Goal: Transaction & Acquisition: Purchase product/service

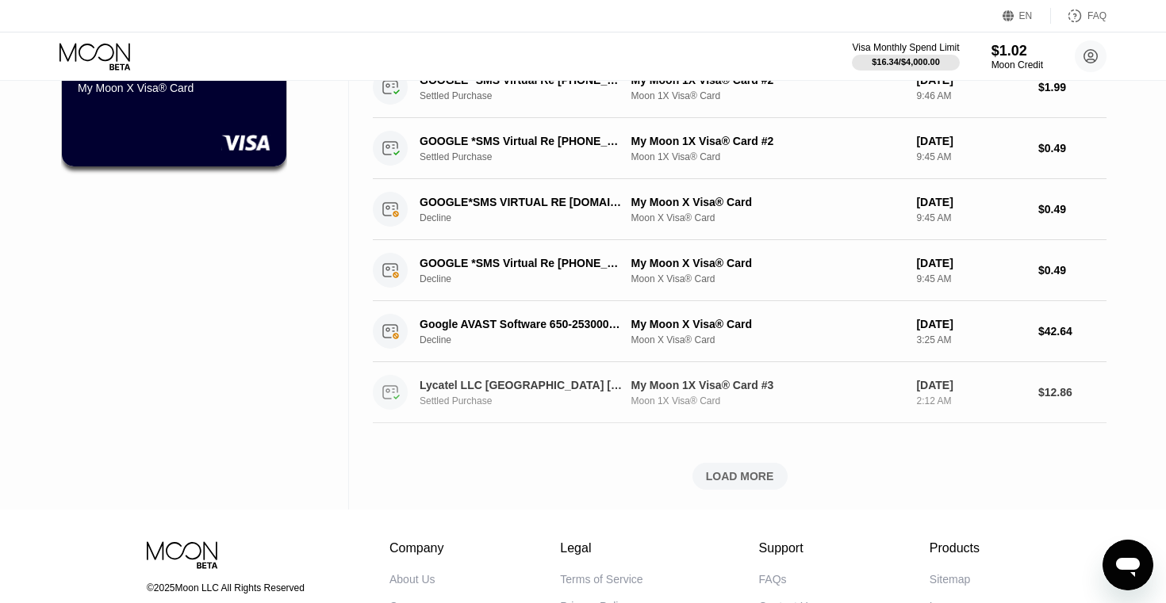
scroll to position [625, 0]
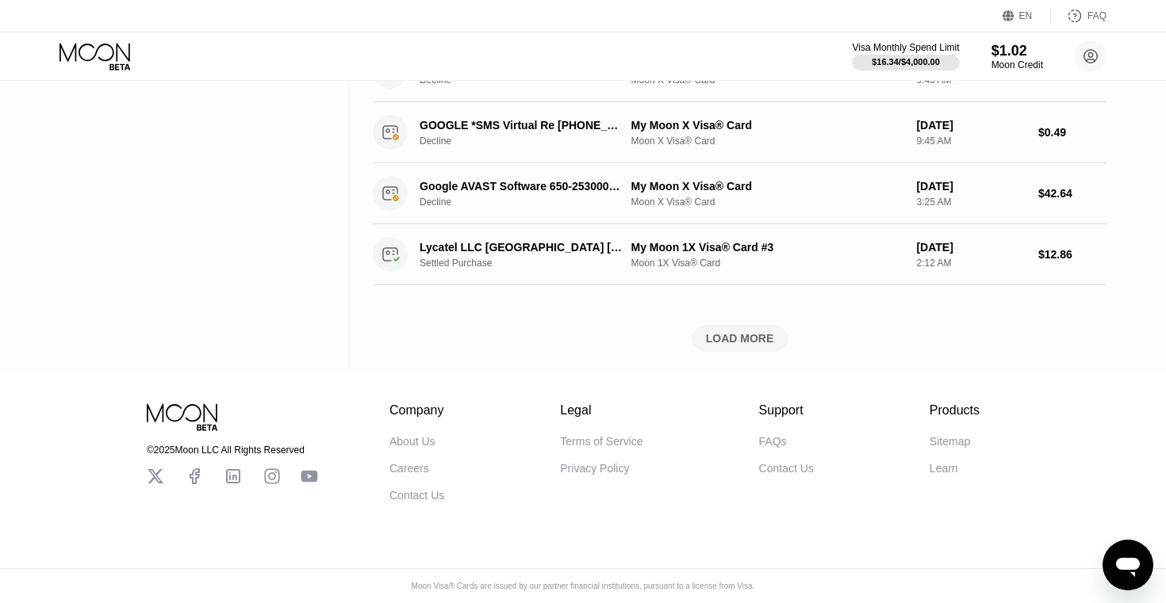
click at [748, 343] on div "LOAD MORE" at bounding box center [740, 338] width 68 height 14
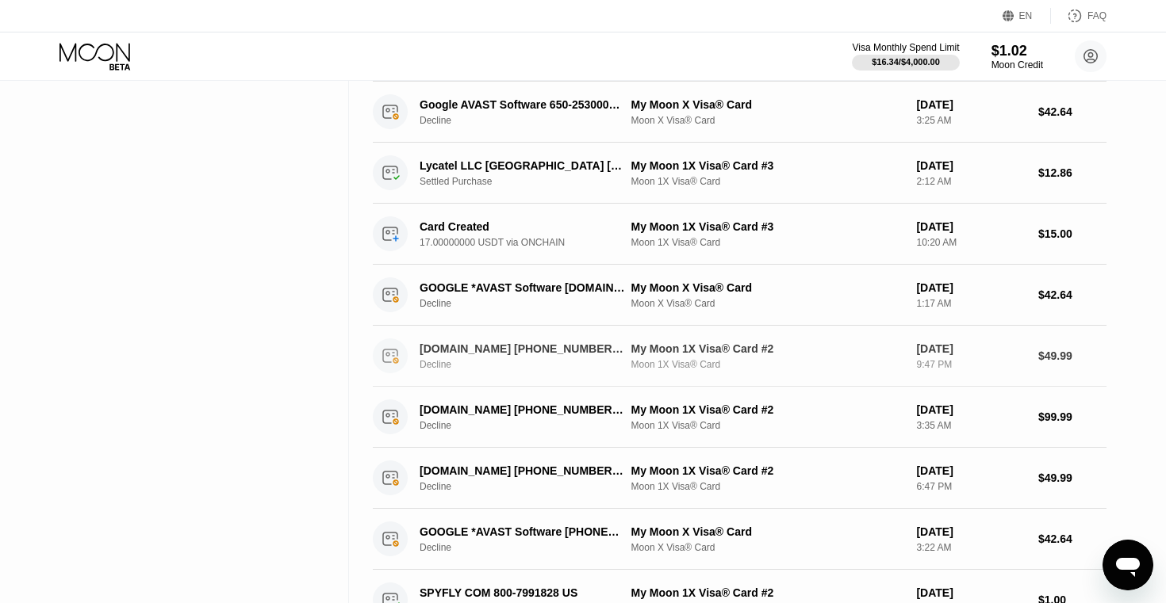
scroll to position [713, 0]
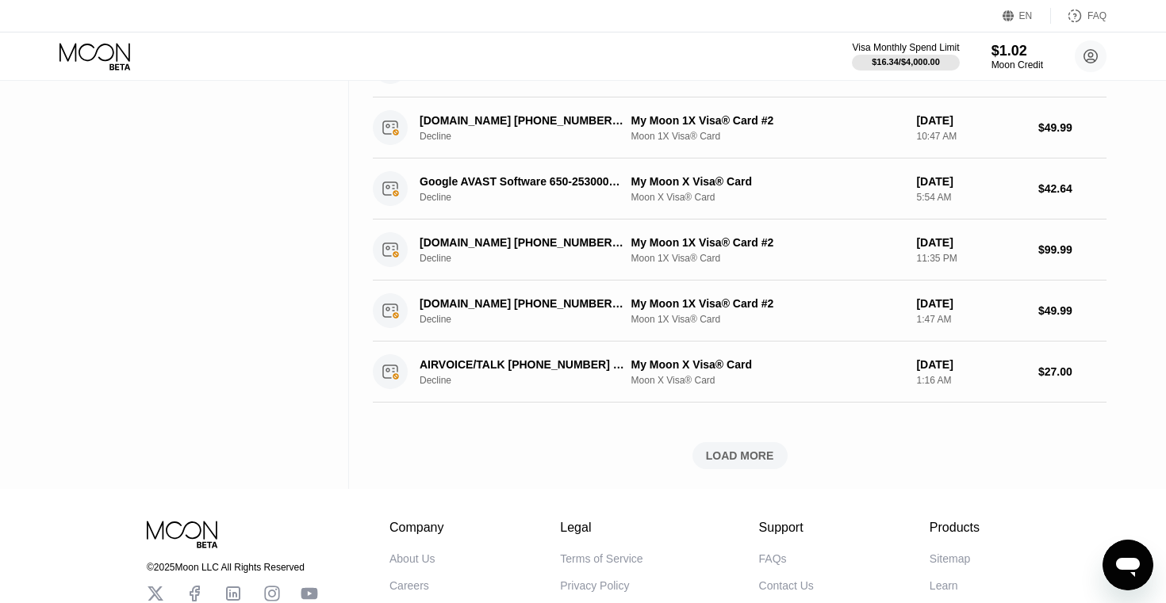
click at [725, 463] on div "LOAD MORE" at bounding box center [740, 456] width 68 height 14
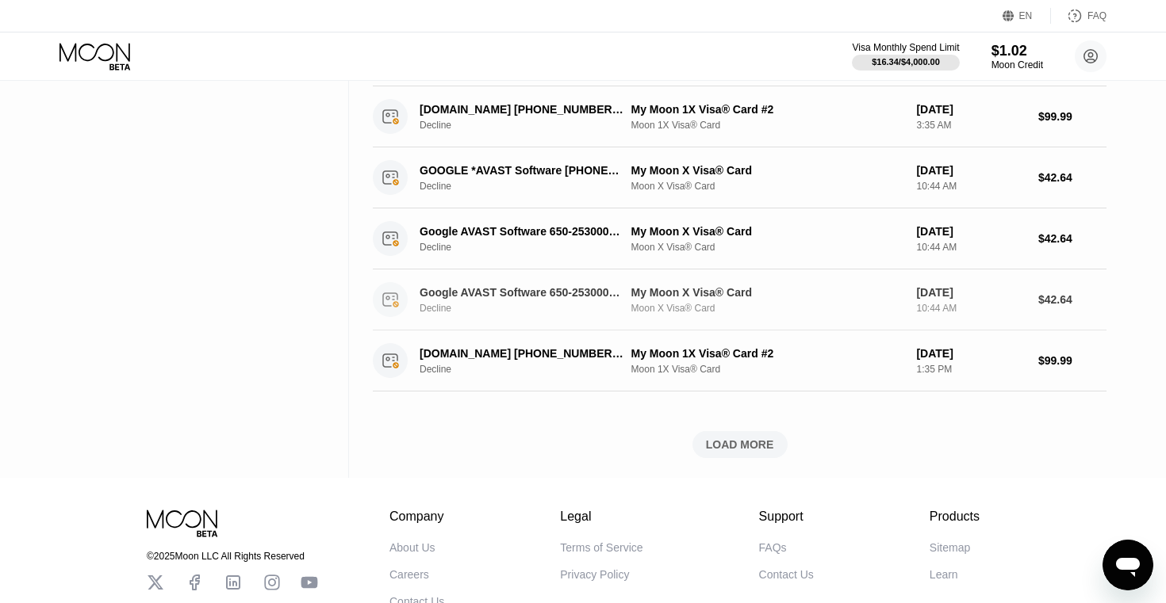
scroll to position [1985, 0]
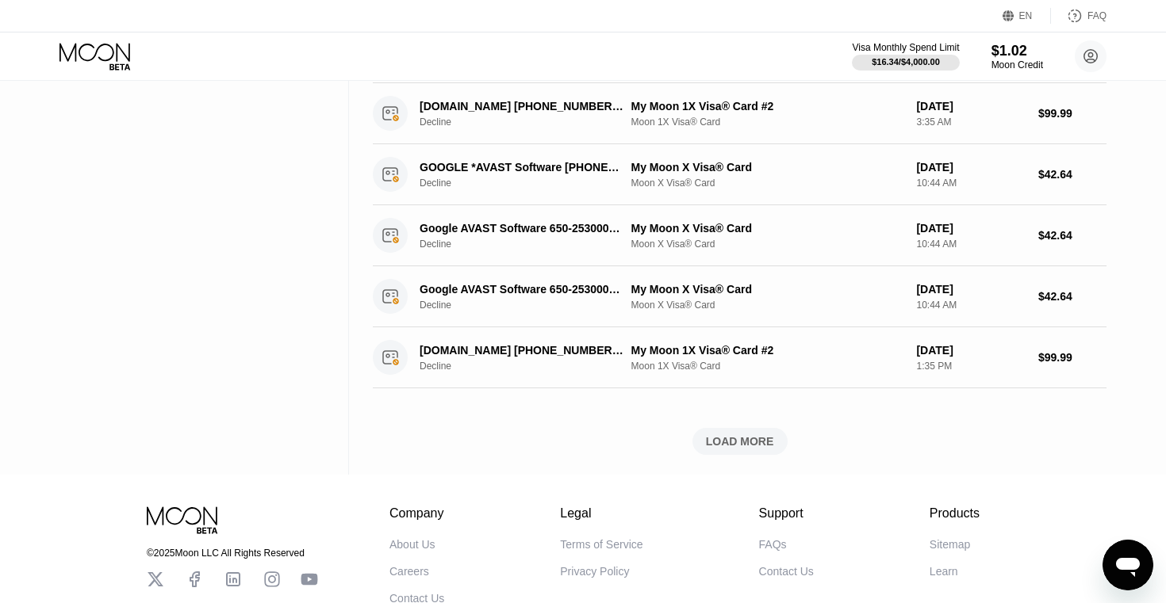
click at [717, 443] on div "LOAD MORE" at bounding box center [740, 442] width 68 height 14
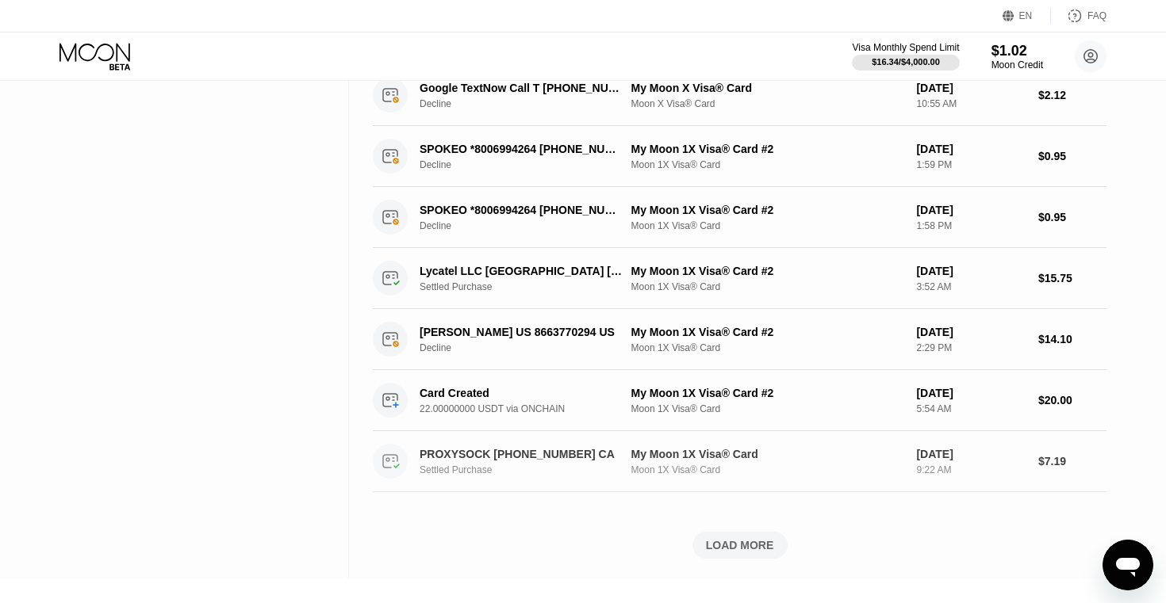
scroll to position [2578, 0]
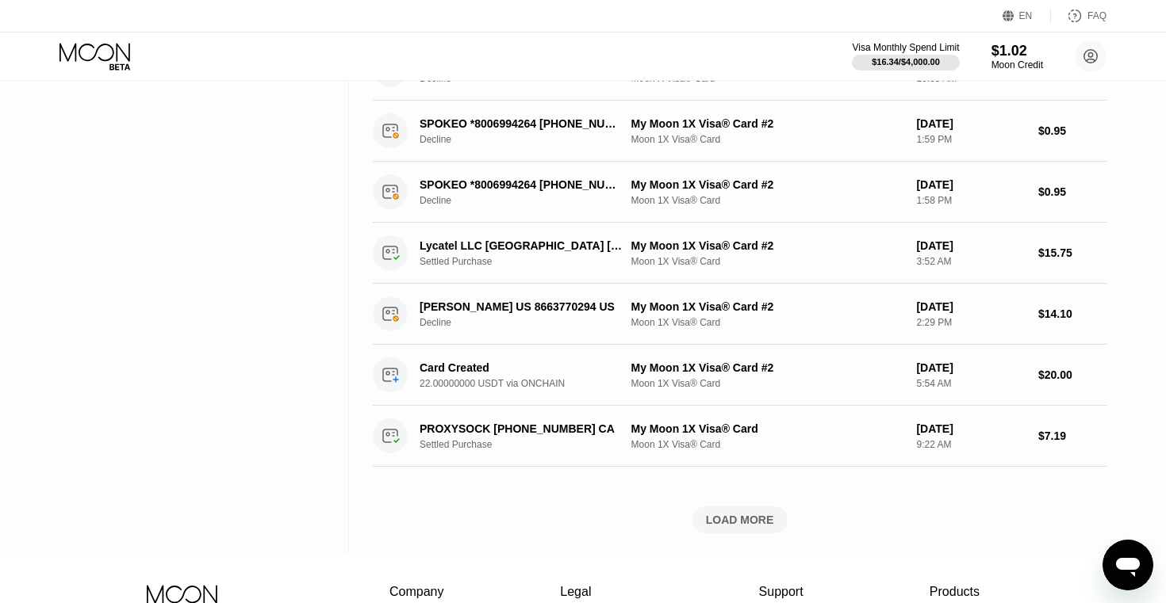
click at [739, 518] on div "LOAD MORE" at bounding box center [740, 520] width 68 height 14
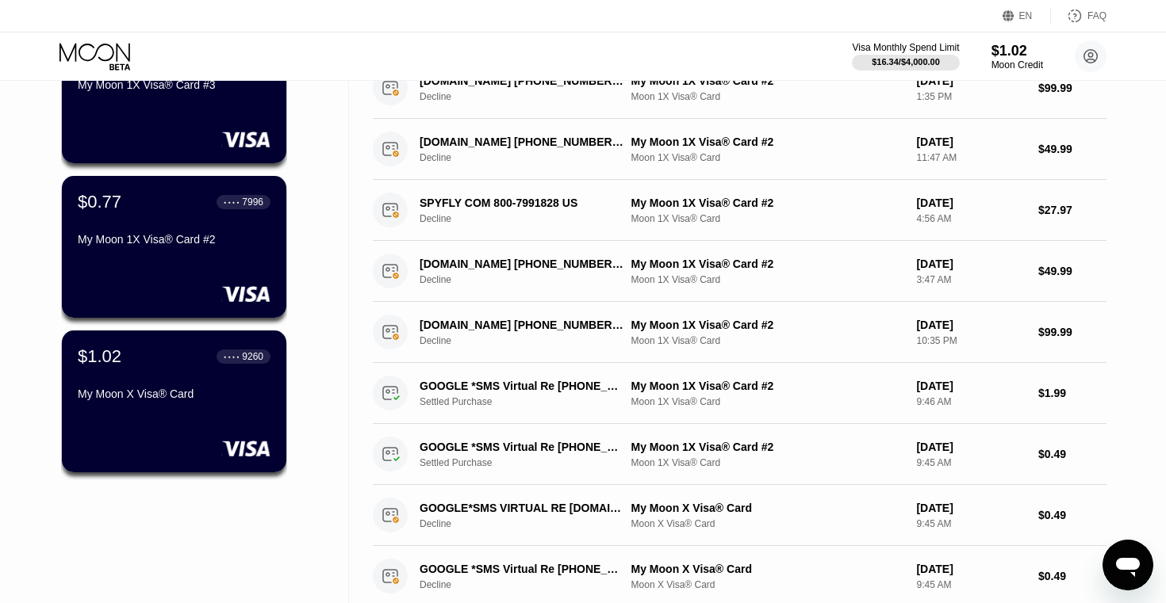
scroll to position [0, 0]
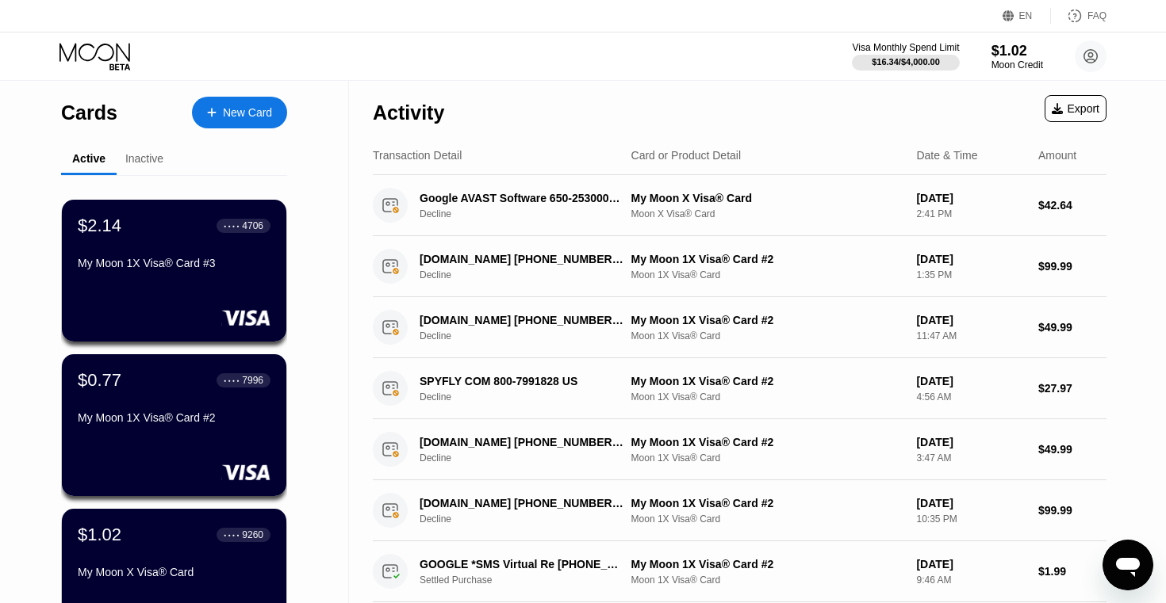
click at [243, 117] on div "New Card" at bounding box center [247, 112] width 49 height 13
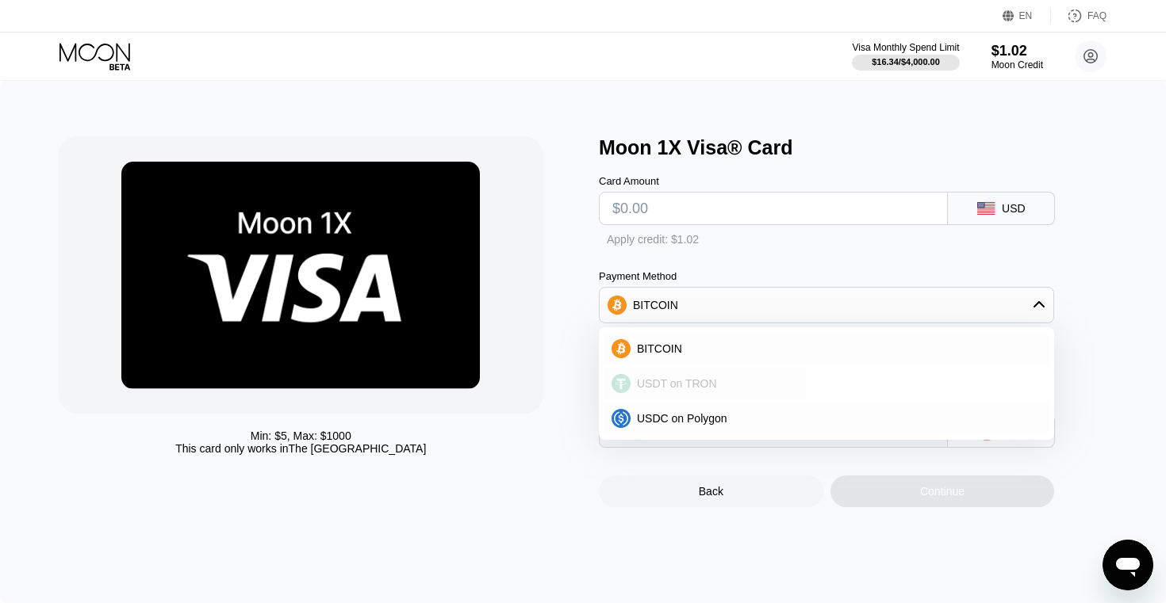
click at [663, 386] on span "USDT on TRON" at bounding box center [677, 383] width 80 height 13
type input "0.00"
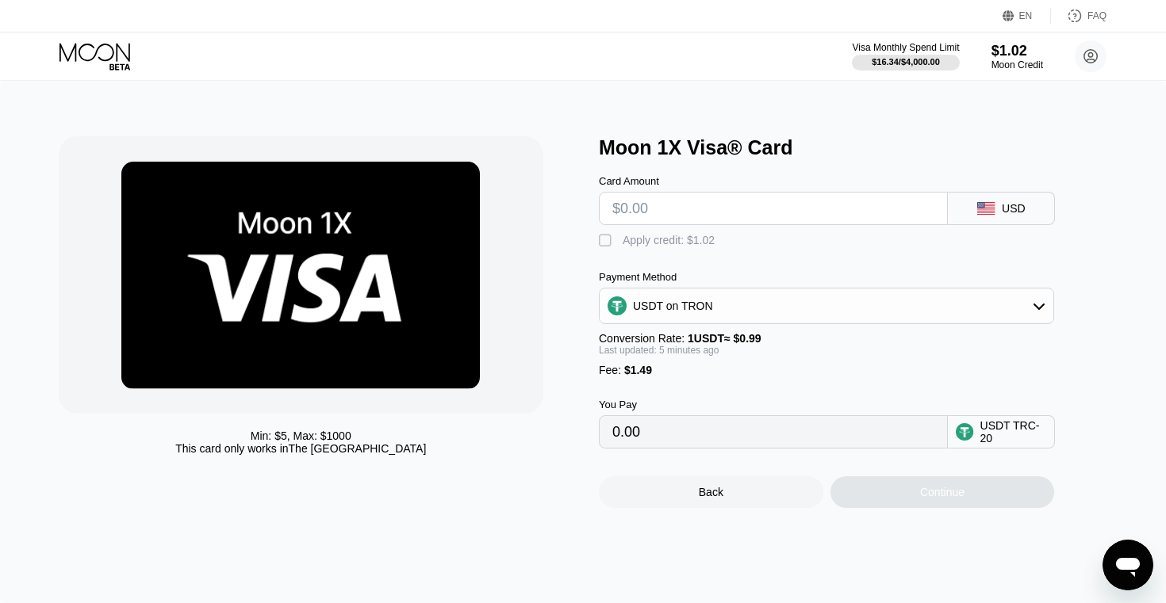
click at [631, 206] on input "text" at bounding box center [773, 209] width 322 height 32
click at [631, 205] on input "text" at bounding box center [773, 209] width 322 height 32
click at [631, 206] on input "text" at bounding box center [773, 209] width 322 height 32
type input "$2"
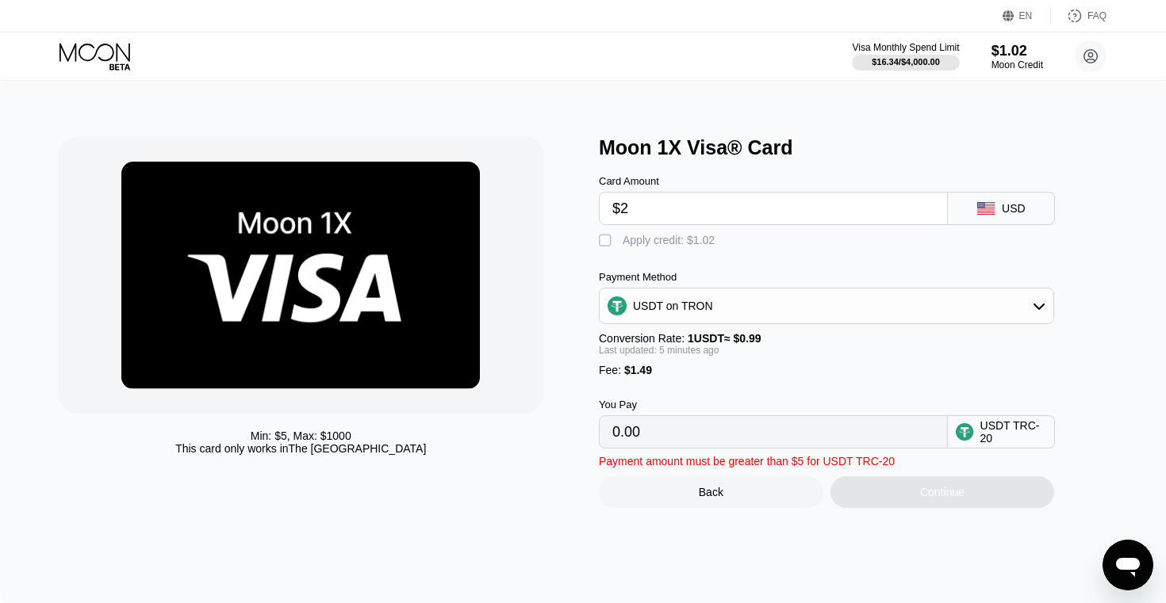
type input "3.53"
type input "$20"
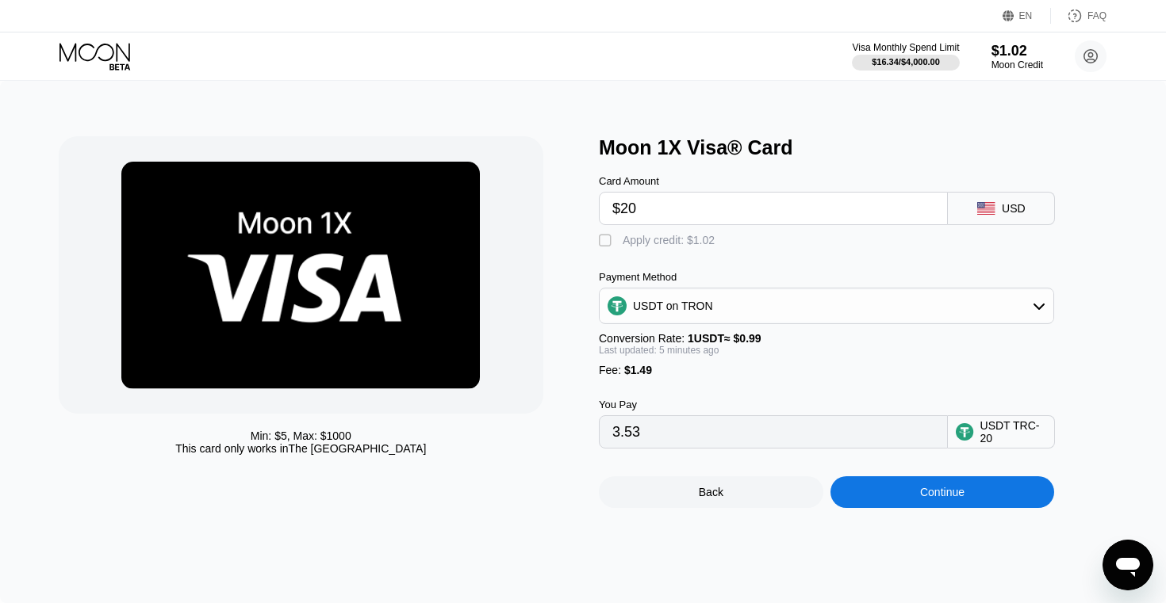
type input "21.71"
type input "$2"
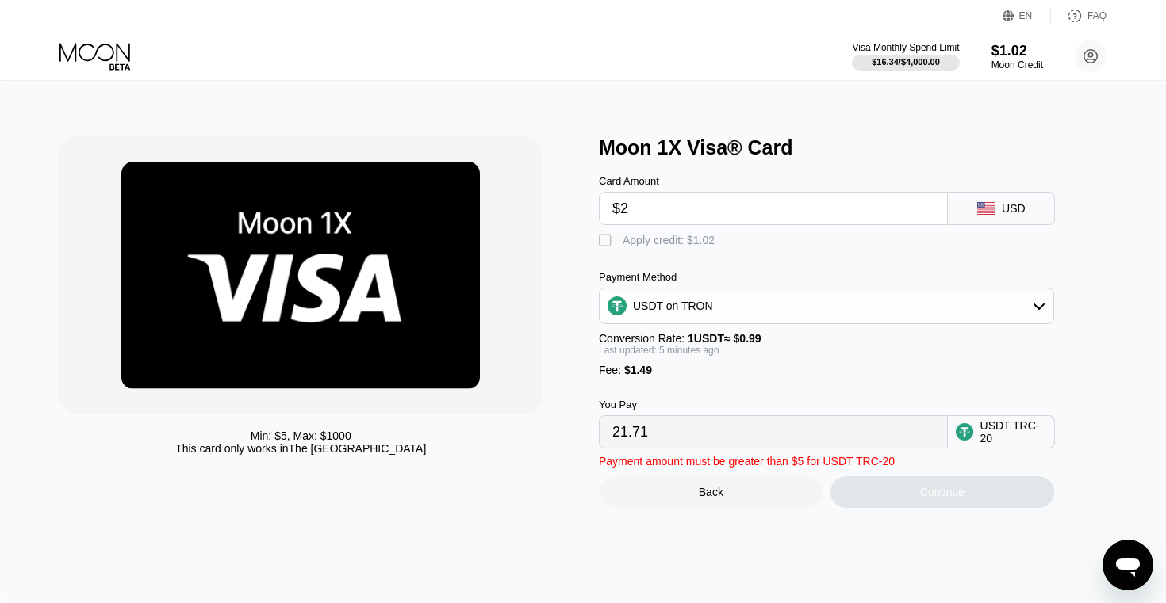
type input "3.53"
type input "0.00"
type input "$1"
type input "2.52"
type input "$18"
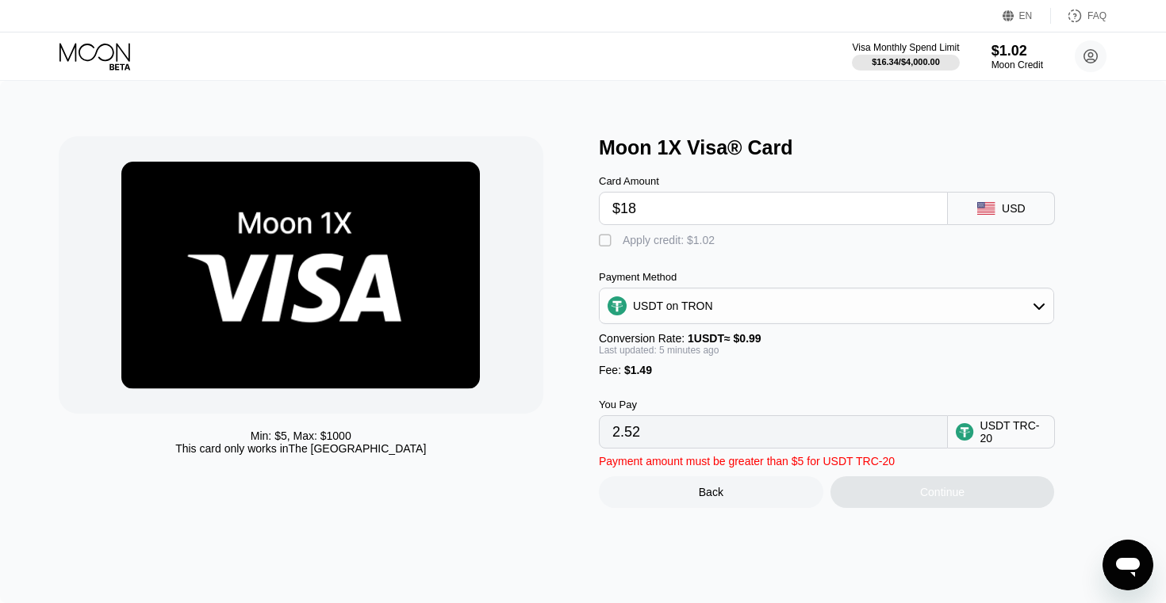
type input "19.69"
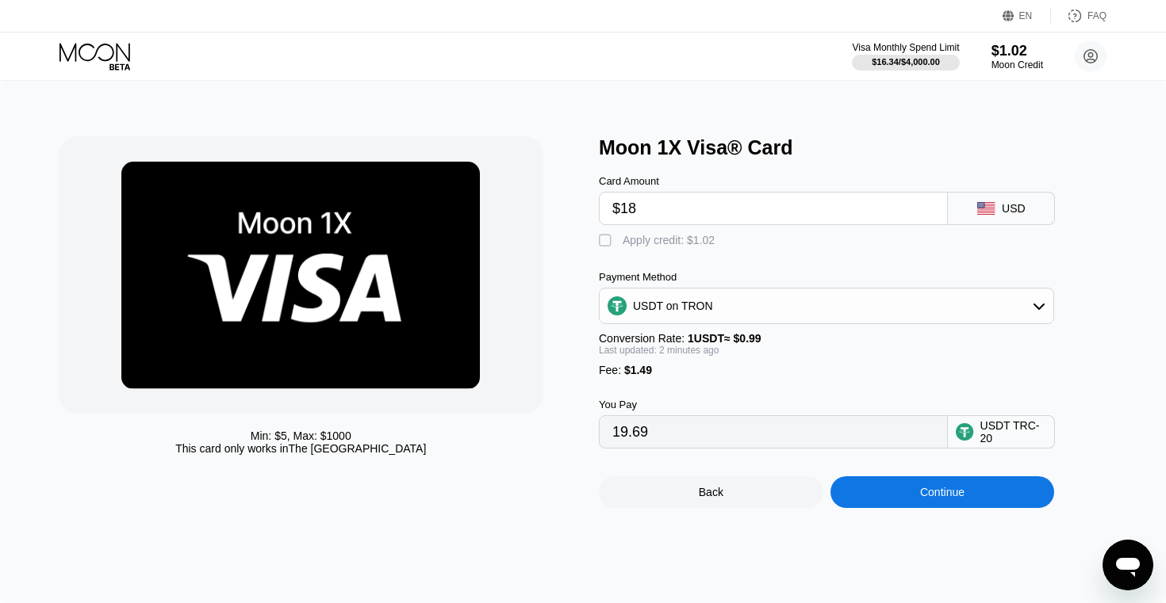
type input "$18"
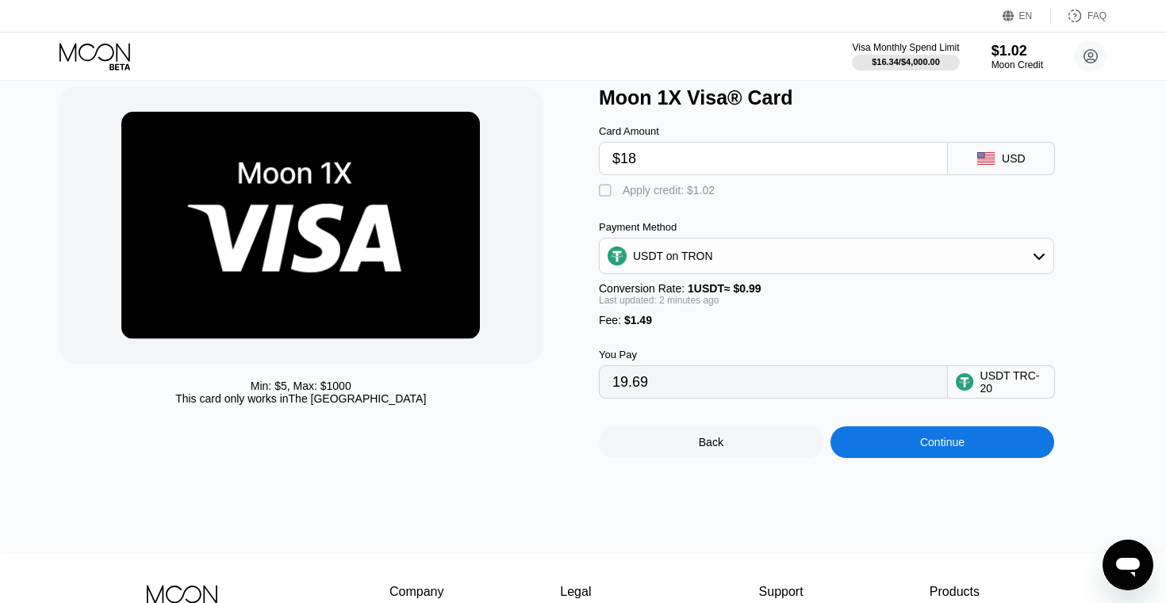
scroll to position [52, 0]
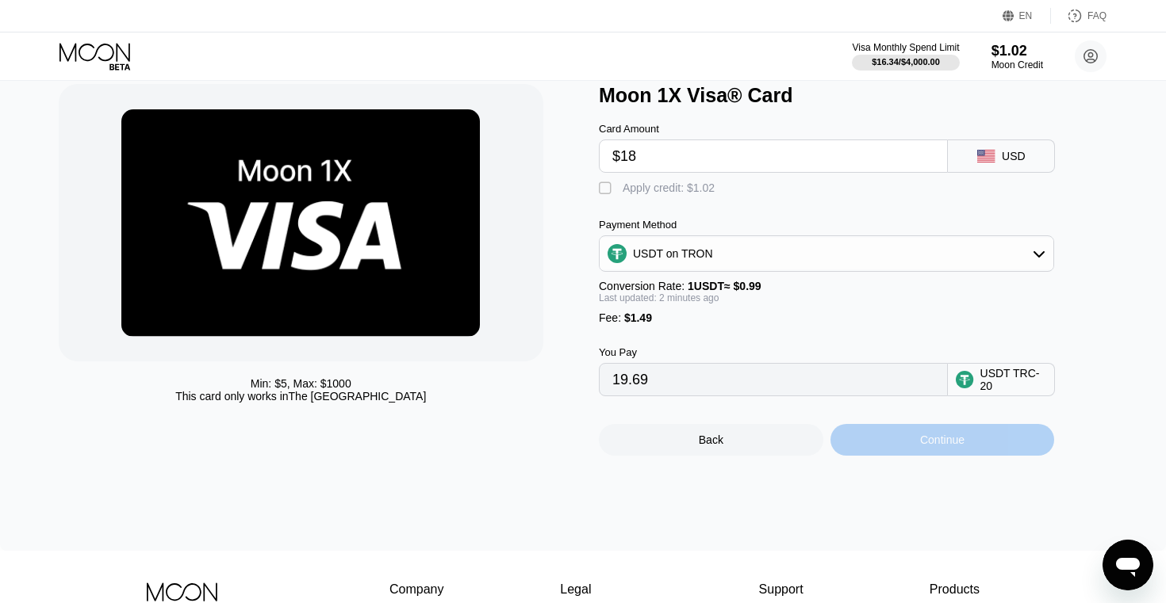
click at [873, 445] on div "Continue" at bounding box center [942, 440] width 224 height 32
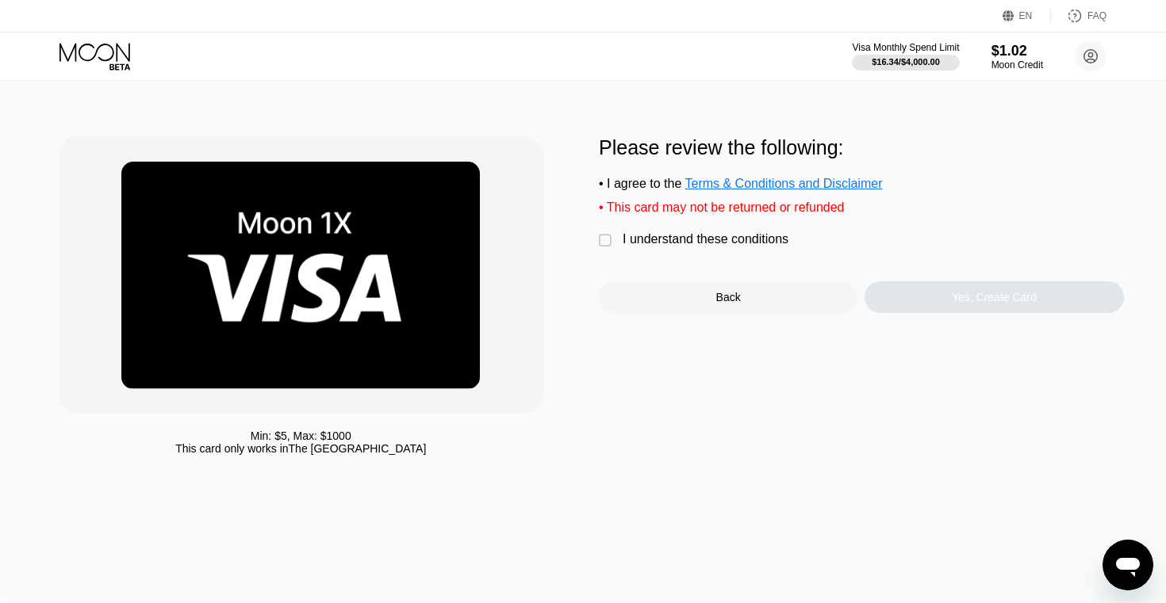
click at [606, 247] on div "" at bounding box center [607, 241] width 16 height 16
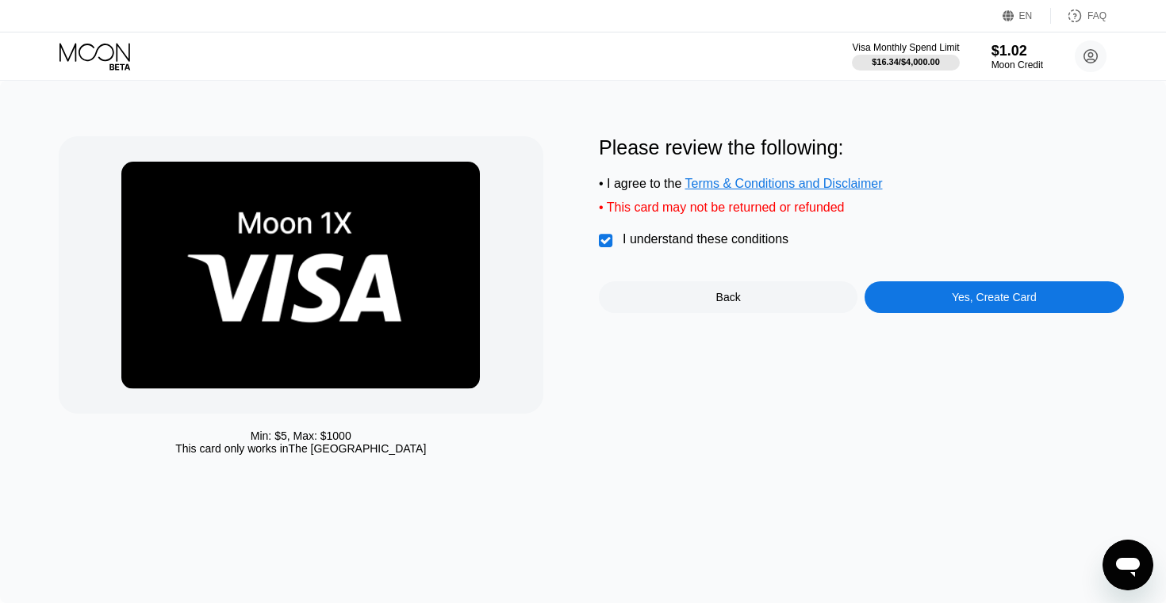
click at [960, 312] on div "Yes, Create Card" at bounding box center [993, 297] width 258 height 32
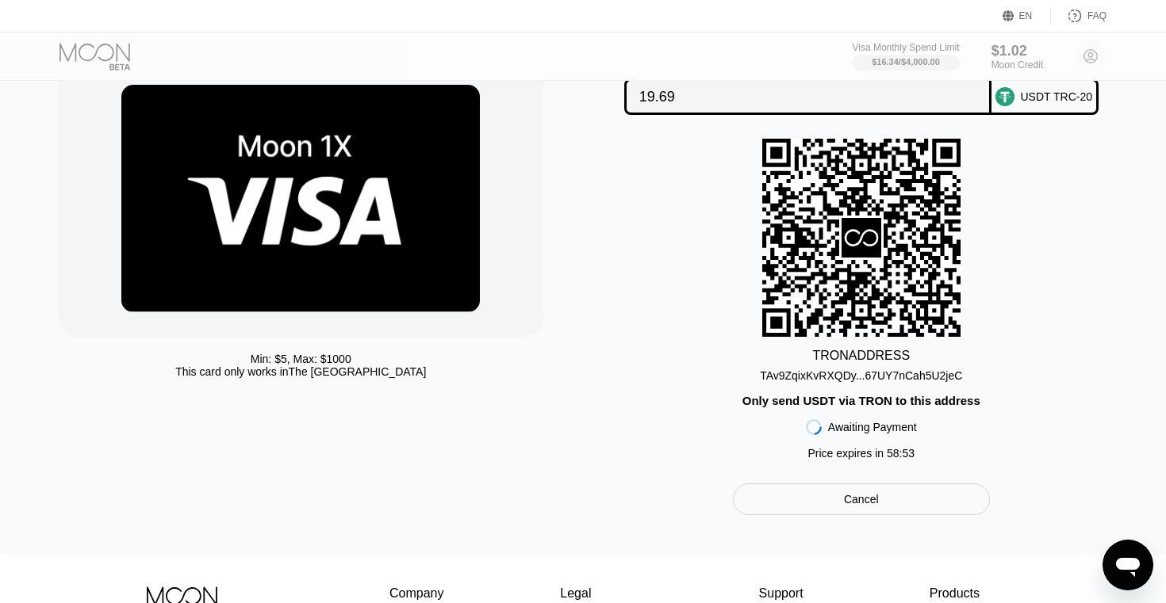
scroll to position [80, 0]
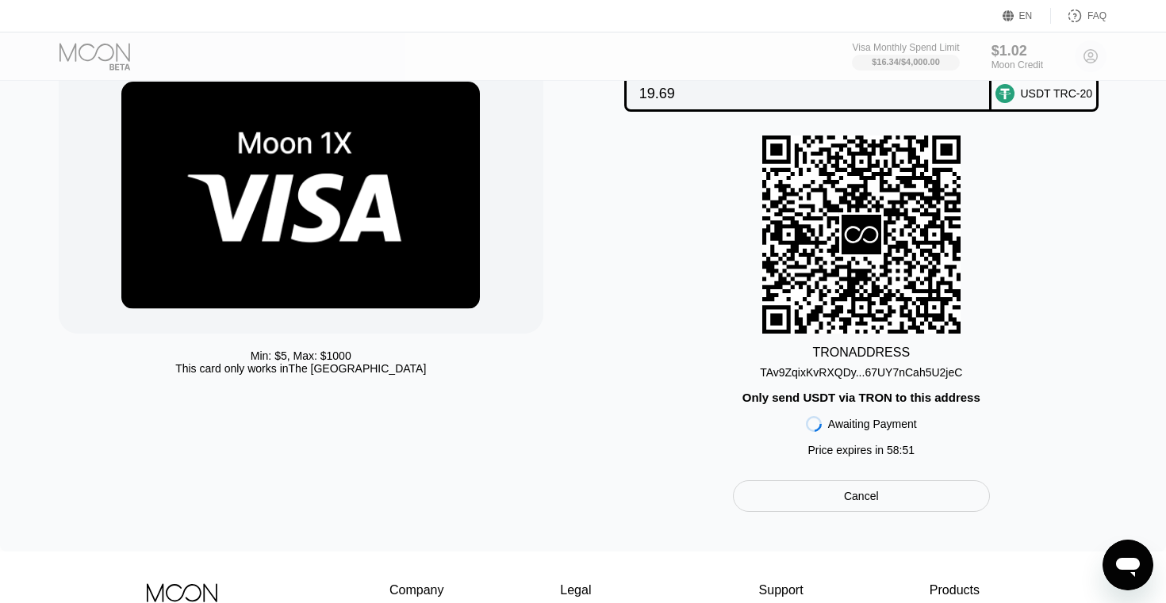
click at [825, 372] on div "TAv9ZqixKvRXQDy...67UY7nCah5U2jeC" at bounding box center [861, 372] width 202 height 13
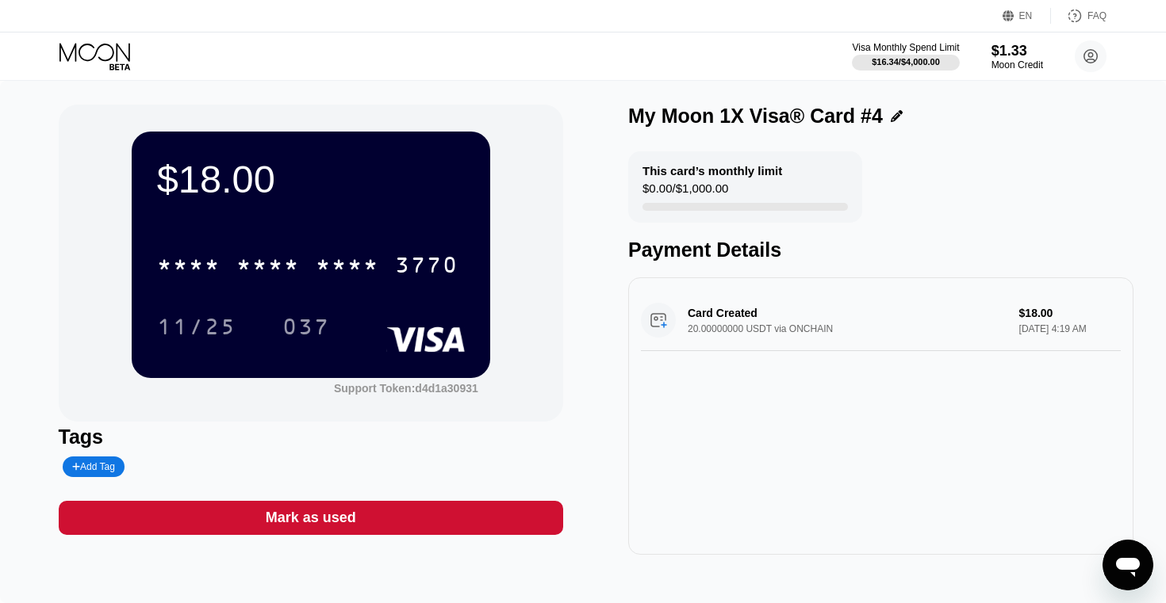
click at [137, 83] on div "$18.00 * * * * * * * * * * * * 3770 11/25 037 Support Token: d4d1a30931 Tags Ad…" at bounding box center [583, 342] width 1166 height 523
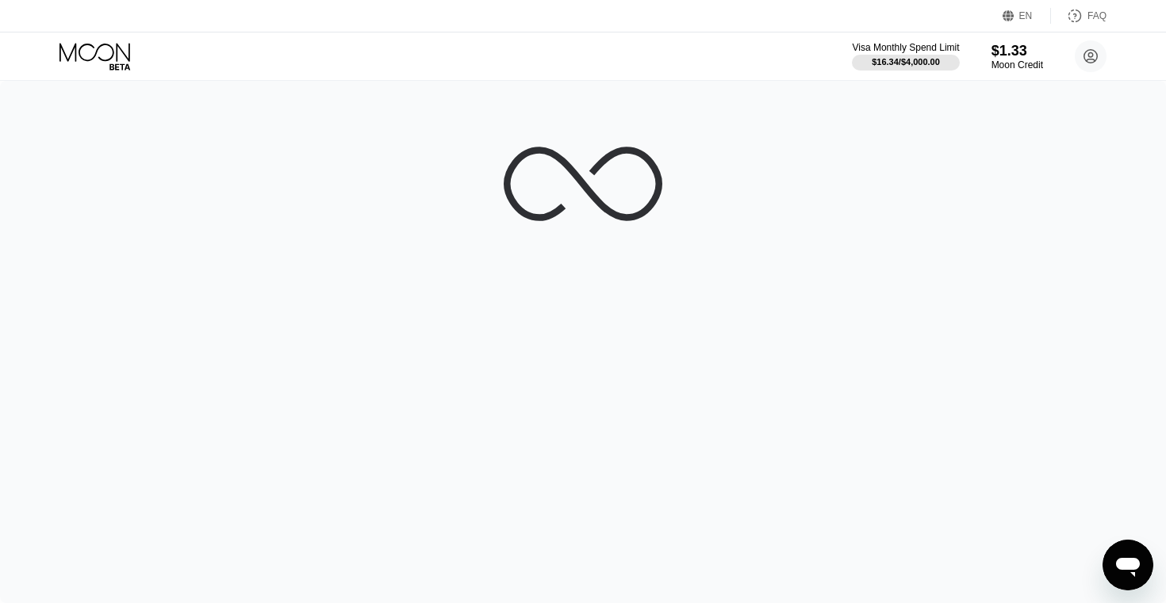
click at [63, 49] on icon at bounding box center [96, 57] width 74 height 28
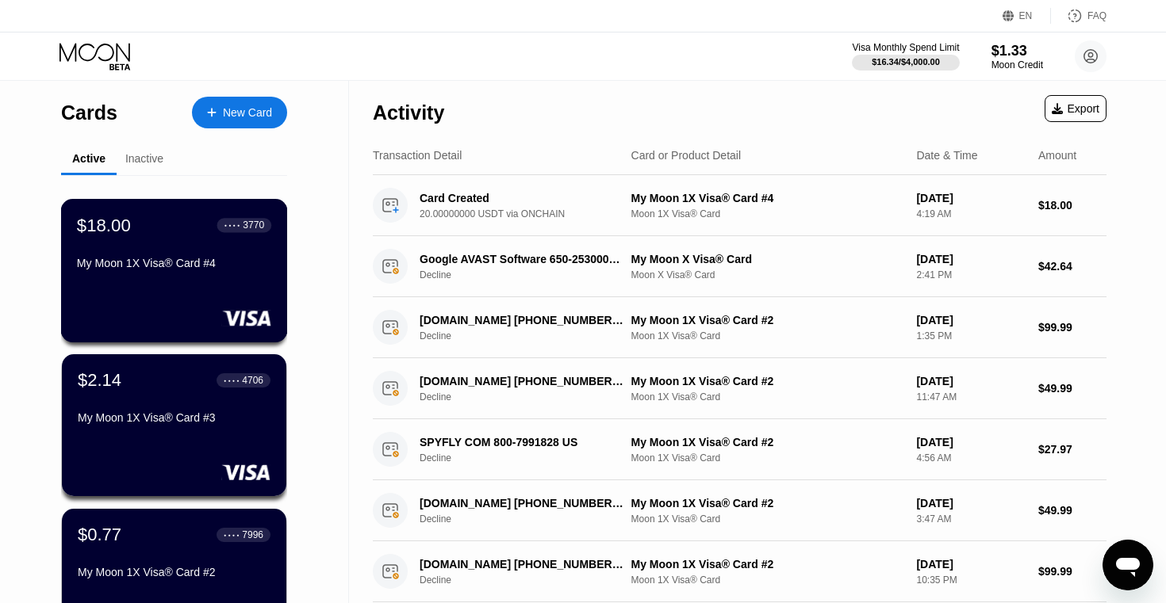
click at [195, 246] on div "$18.00 ● ● ● ● 3770 My Moon 1X Visa® Card #4" at bounding box center [174, 245] width 194 height 61
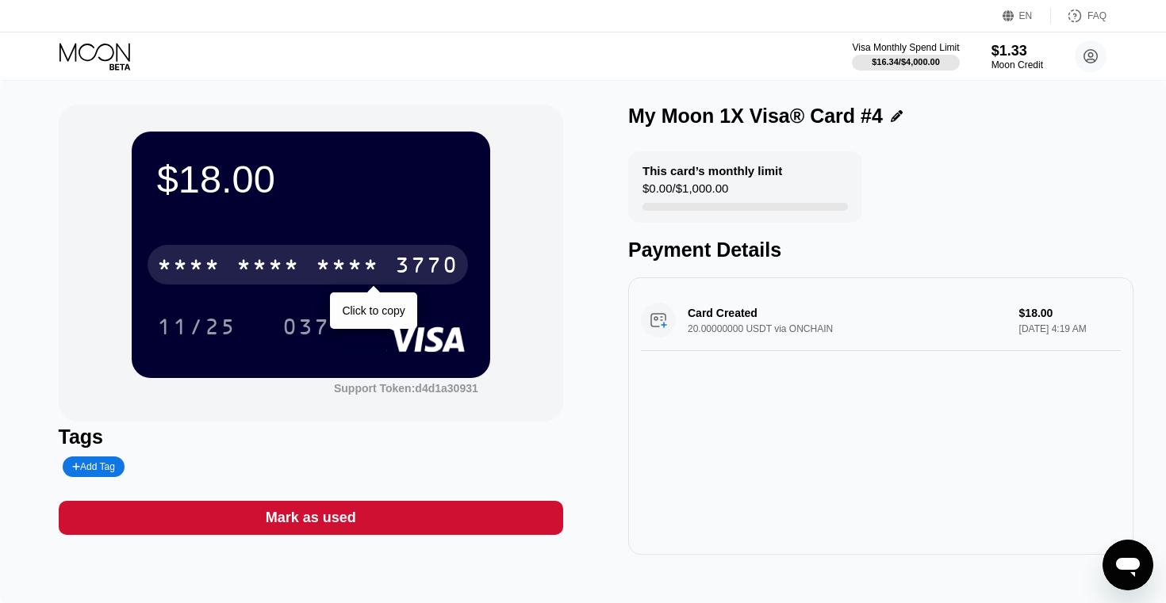
click at [297, 258] on div "* * * *" at bounding box center [267, 267] width 63 height 25
